Goal: Browse casually

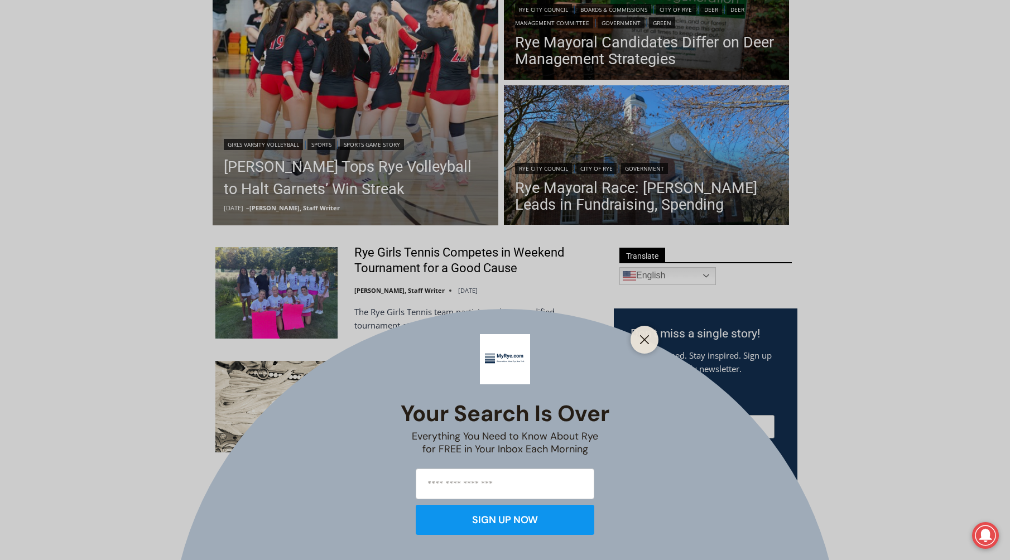
scroll to position [279, 0]
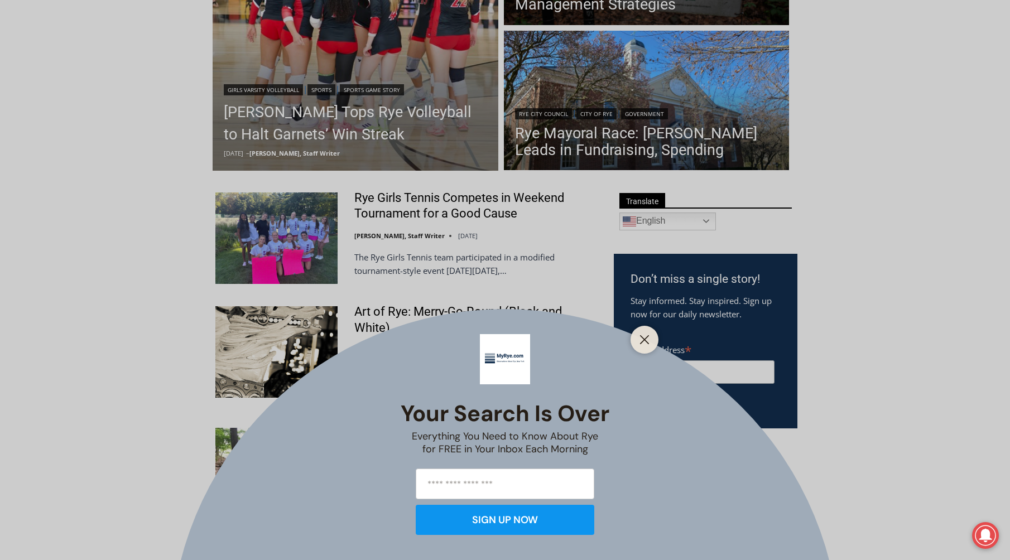
click at [953, 157] on div "Your Search is Over Everything You Need to Know About Rye for FREE in Your Inbo…" at bounding box center [505, 280] width 1010 height 560
click at [650, 333] on div at bounding box center [645, 340] width 28 height 28
click at [649, 337] on icon "Close" at bounding box center [645, 340] width 10 height 10
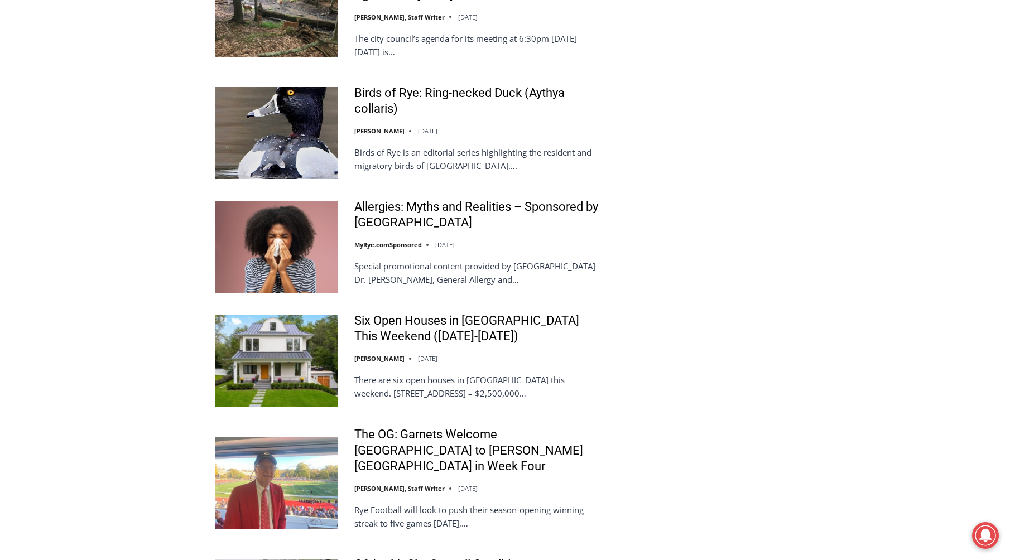
scroll to position [2187, 0]
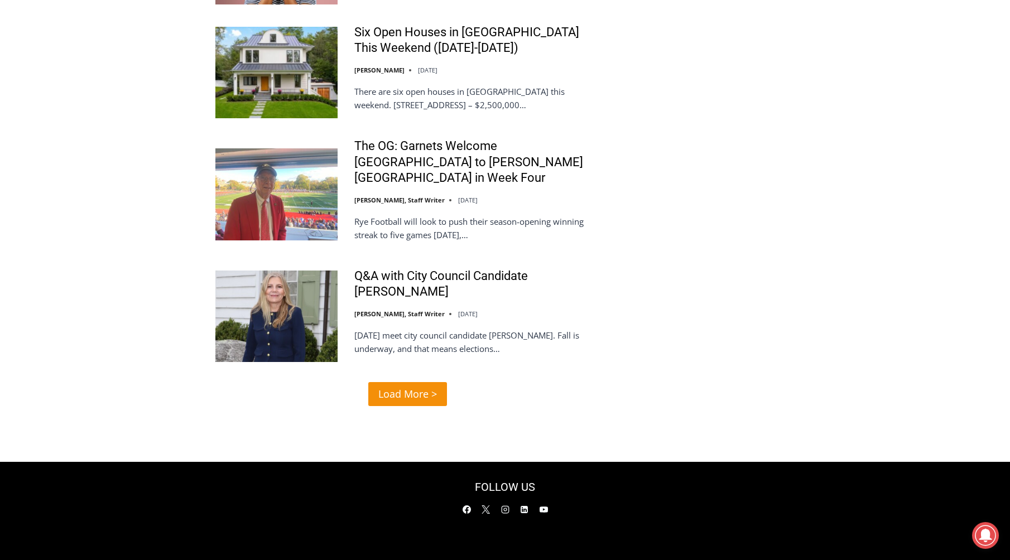
click at [405, 386] on span "Load More >" at bounding box center [407, 394] width 59 height 16
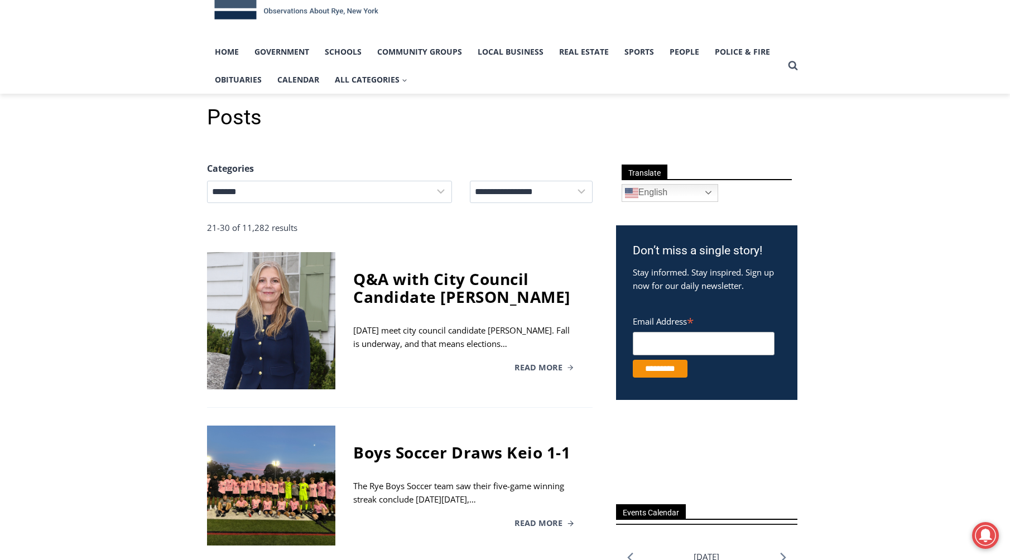
scroll to position [56, 0]
